Goal: Check status

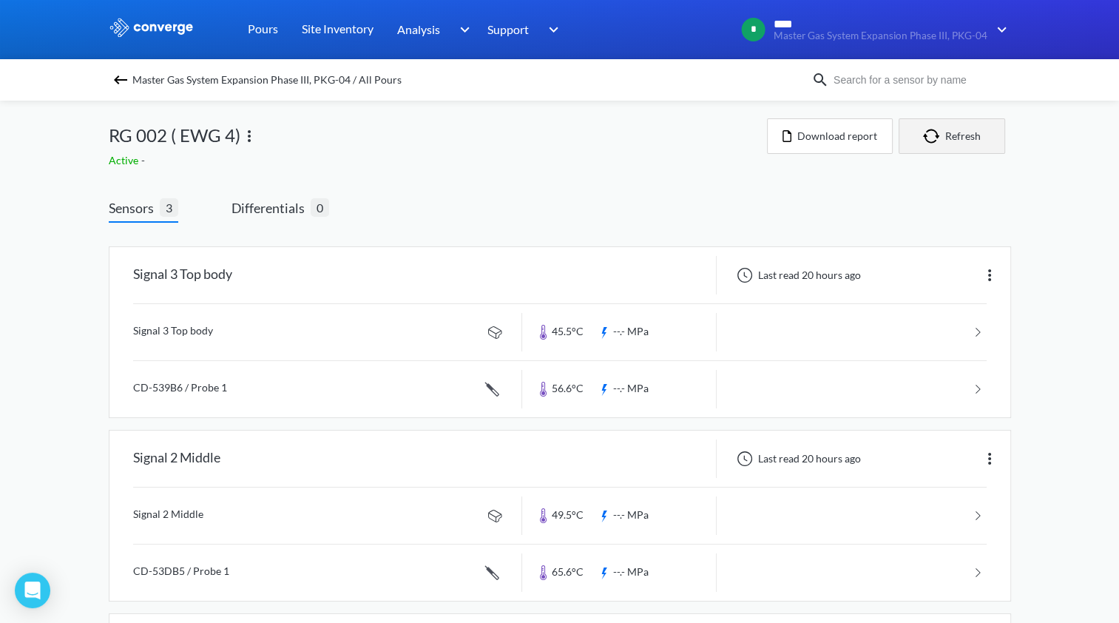
click at [951, 136] on button "Refresh" at bounding box center [951, 135] width 106 height 35
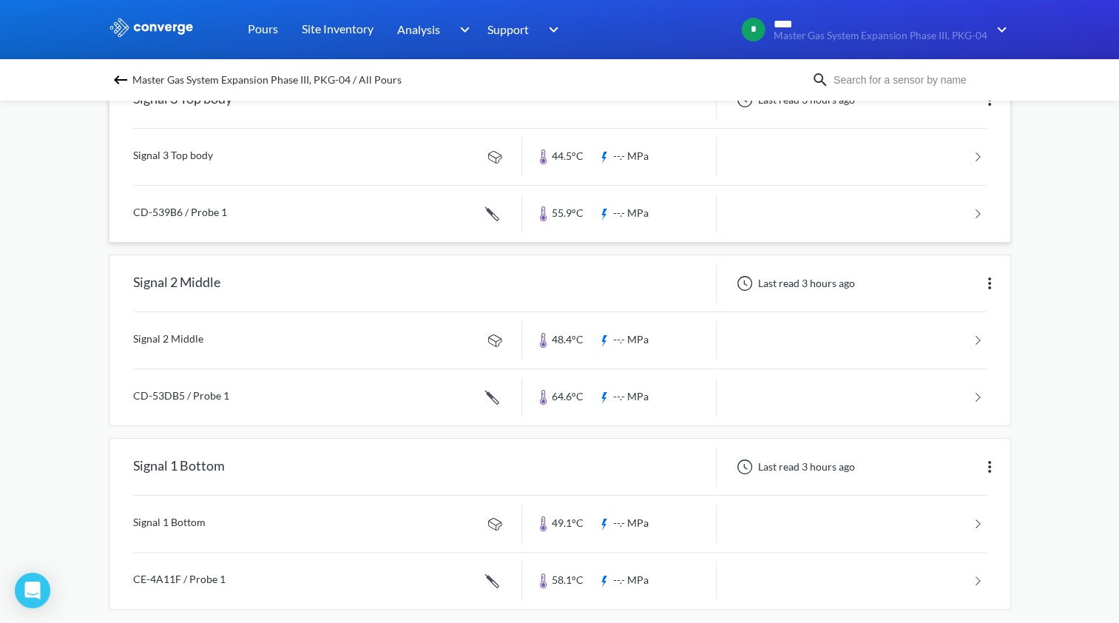
scroll to position [189, 0]
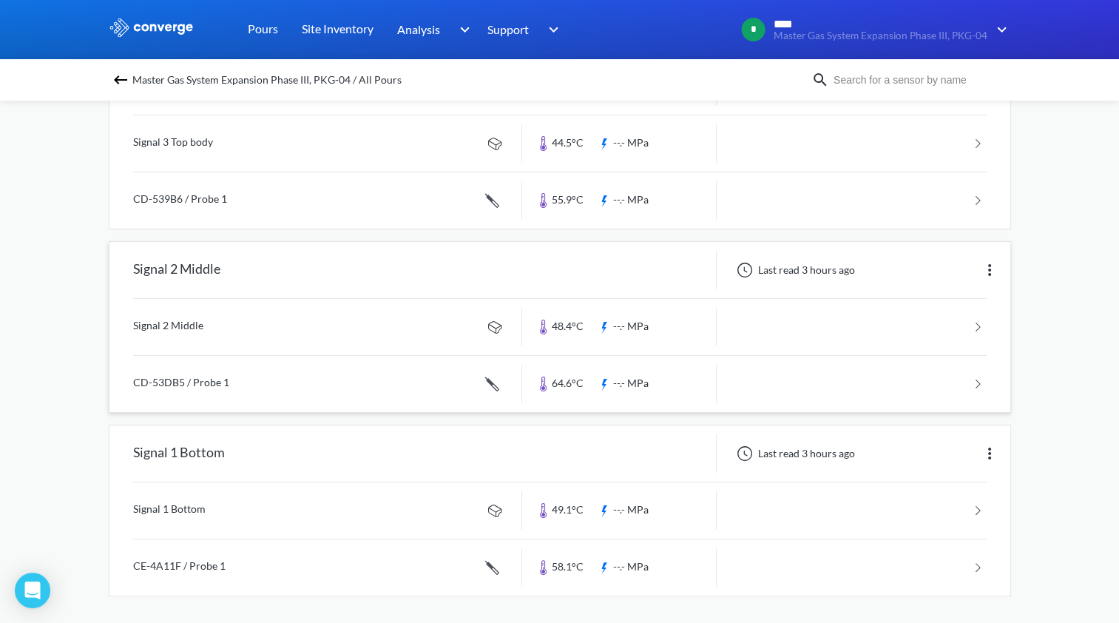
click at [568, 378] on link at bounding box center [559, 384] width 853 height 56
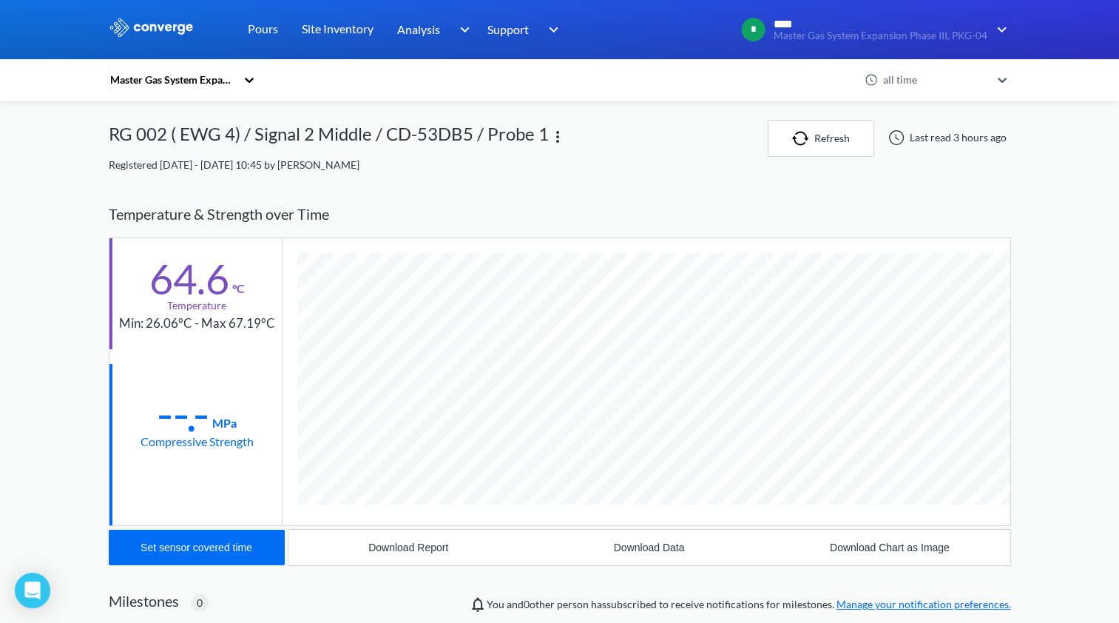
scroll to position [807, 902]
click at [1108, 321] on div "MENU Master Gas System Expansion Phase III, PKG-04 Pours Site Inventory Analysi…" at bounding box center [559, 469] width 1119 height 939
click at [265, 38] on link "Pours" at bounding box center [263, 29] width 30 height 59
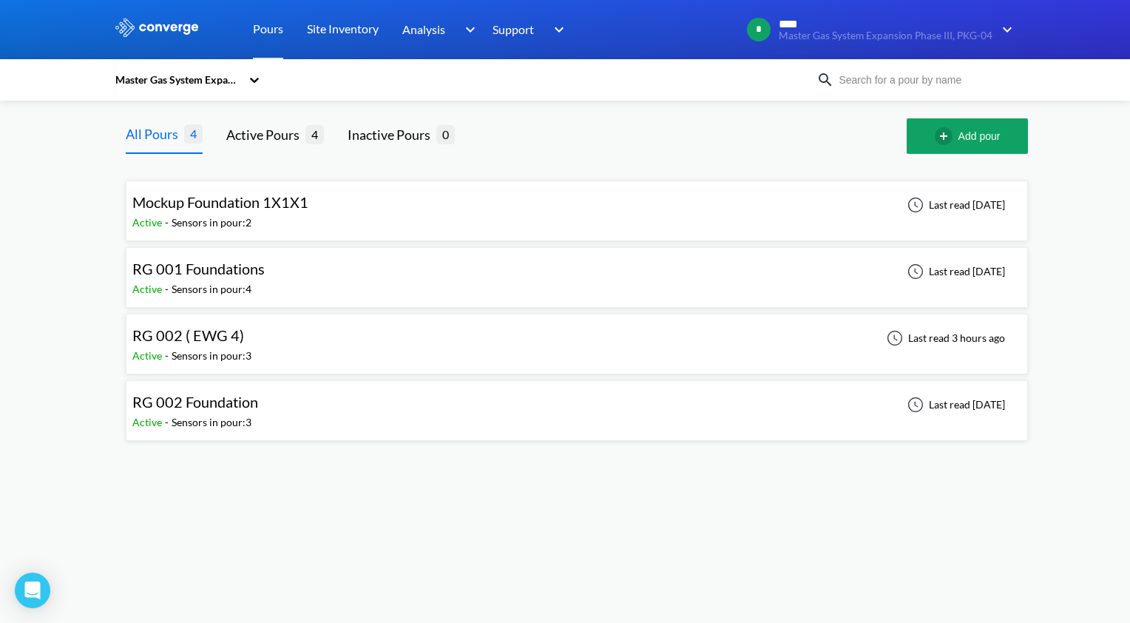
click at [281, 333] on div "RG 002 ( EWG 4) Active - Sensors in pour: 3 Last read 3 hours ago" at bounding box center [576, 343] width 889 height 47
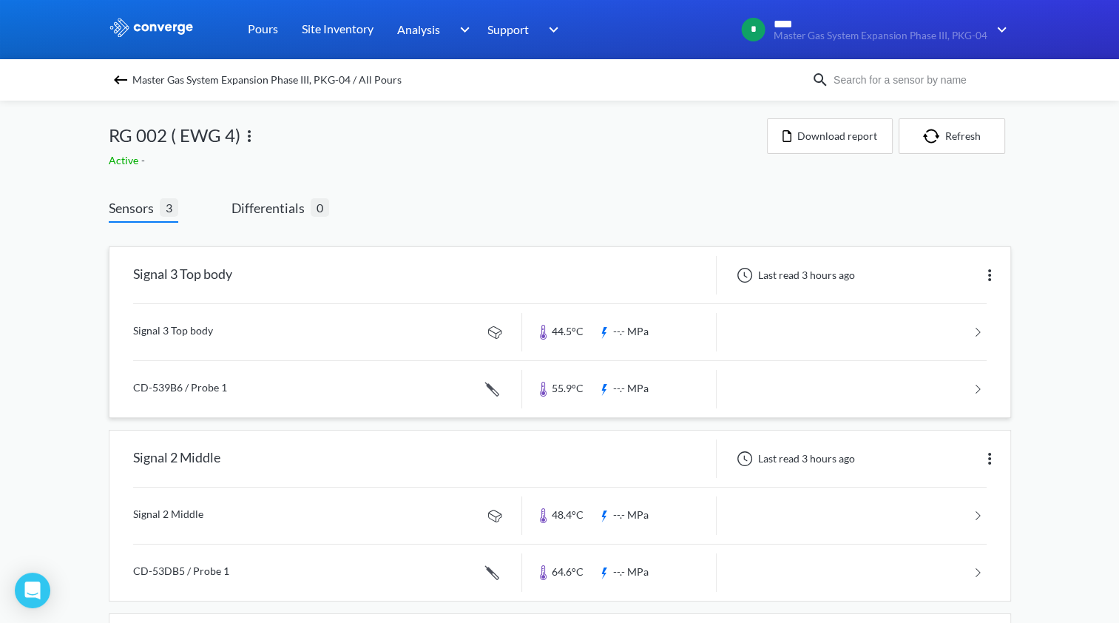
click at [572, 393] on link at bounding box center [559, 389] width 853 height 56
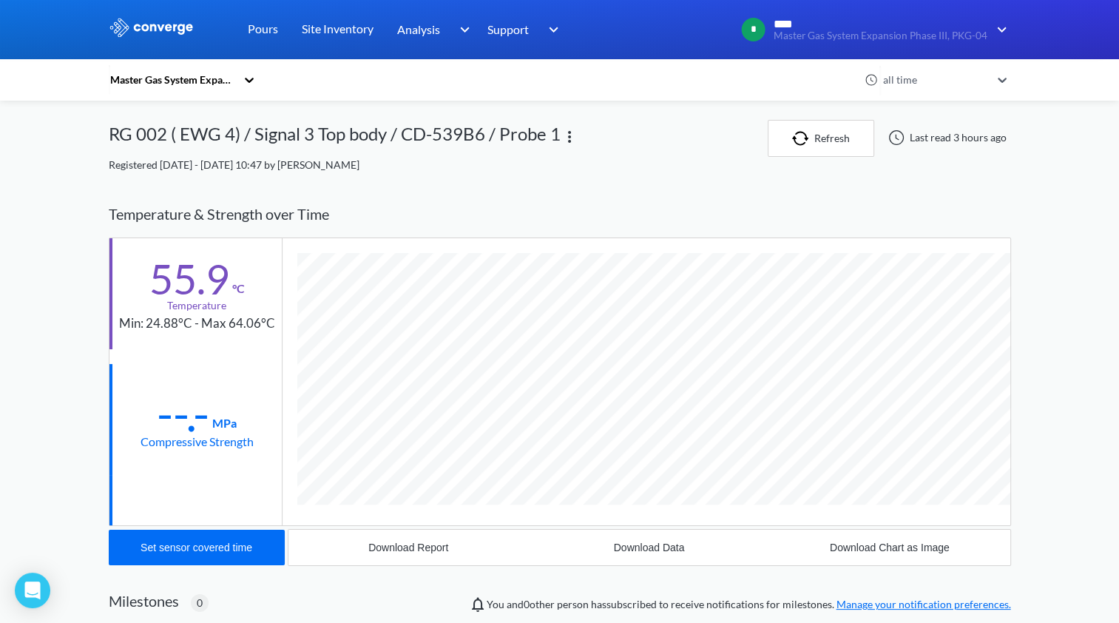
scroll to position [807, 902]
click at [1023, 314] on div "MENU Master Gas System Expansion Phase III, PKG-04 Pours Site Inventory Analysi…" at bounding box center [559, 469] width 1119 height 939
